Goal: Navigation & Orientation: Find specific page/section

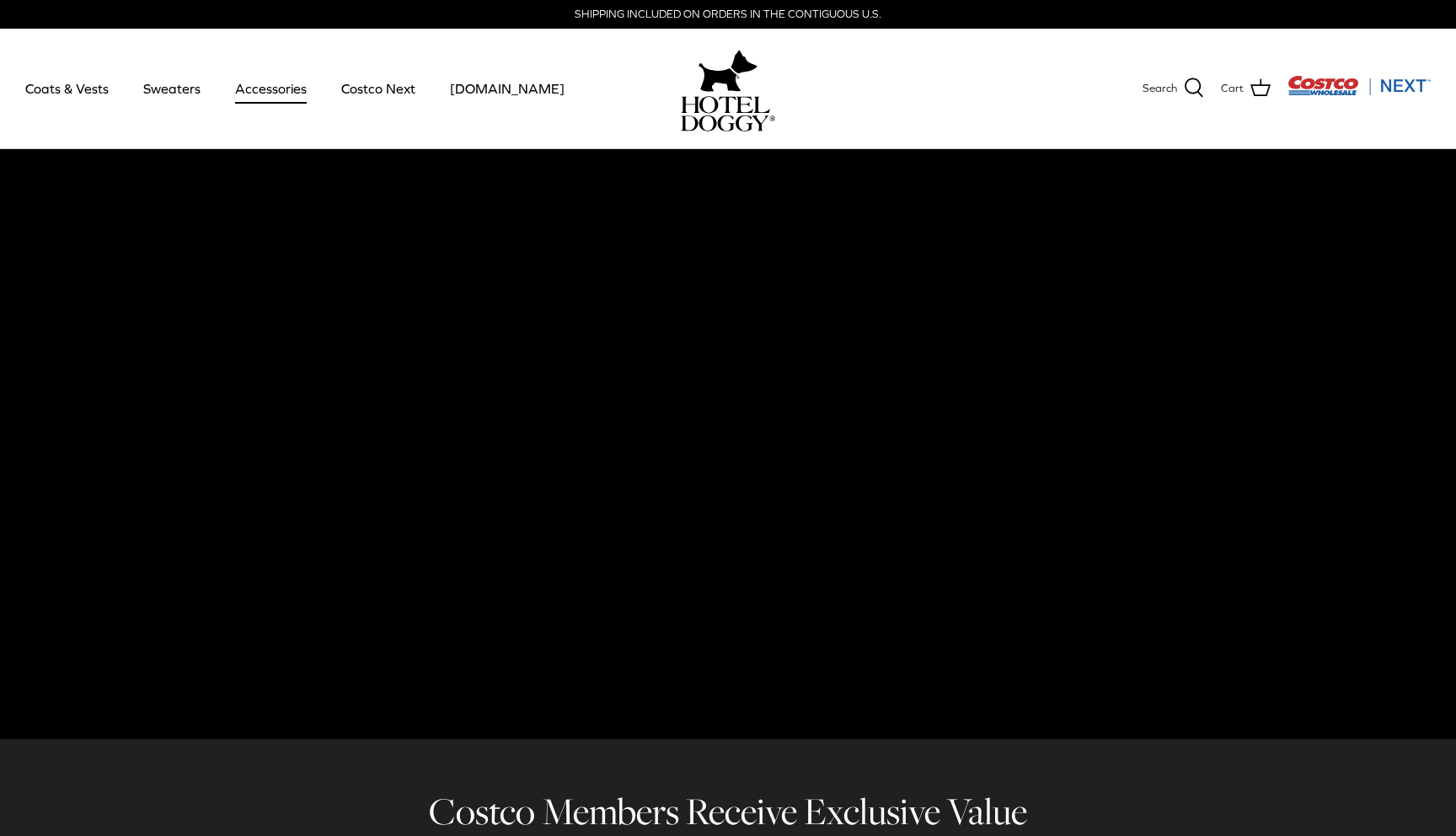
click at [254, 91] on link "Accessories" at bounding box center [271, 88] width 101 height 57
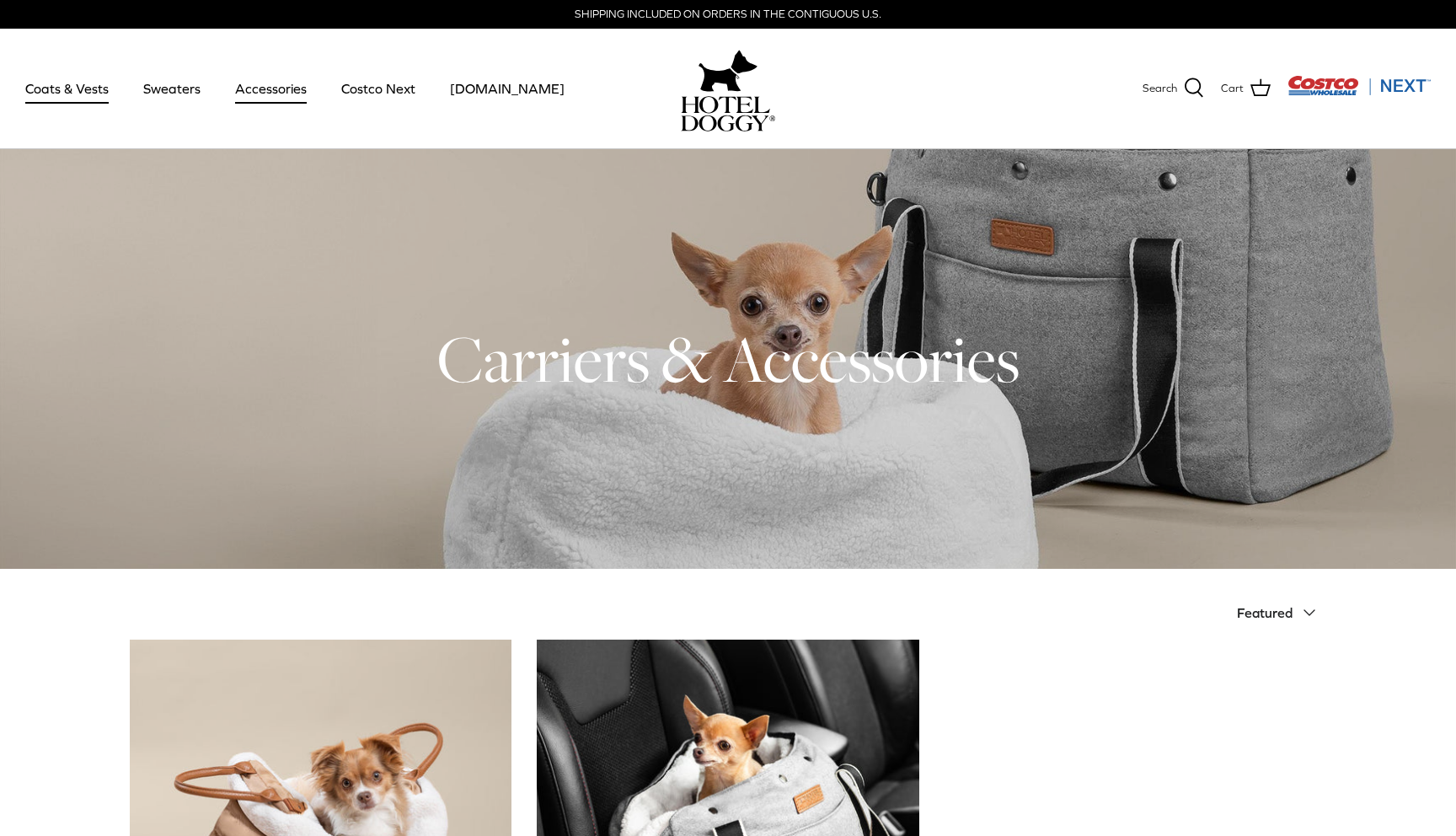
click at [66, 94] on link "Coats & Vests" at bounding box center [67, 88] width 114 height 57
